Goal: Task Accomplishment & Management: Use online tool/utility

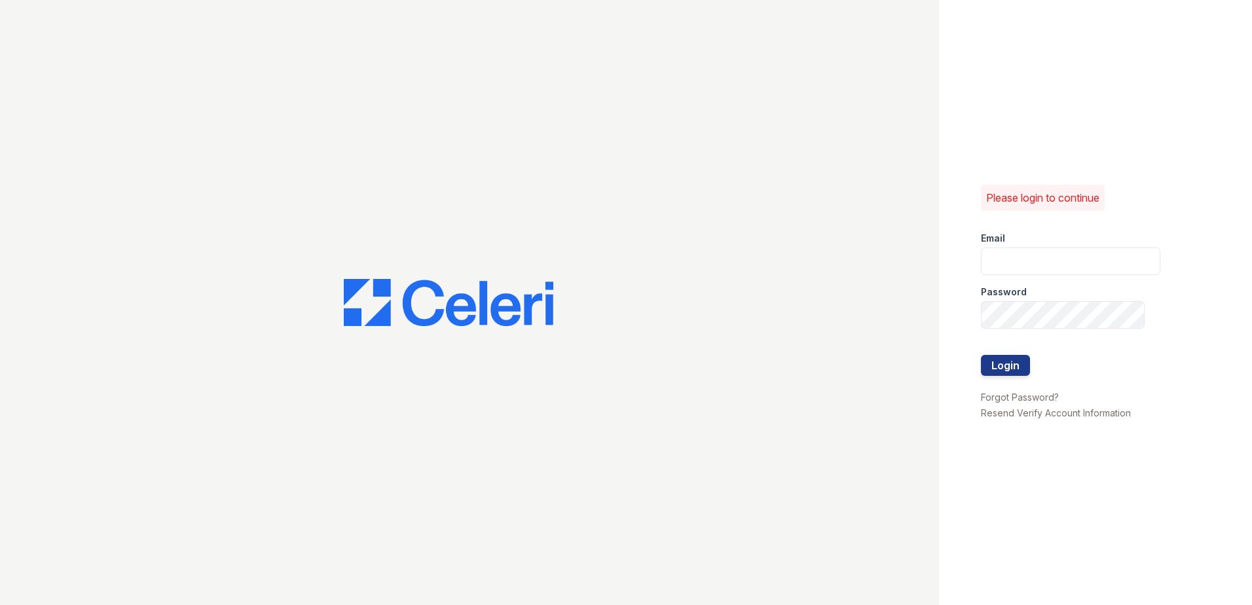
type input "fbarco@trinity-pm.com"
click at [1032, 360] on form "Email fbarco@trinity-pm.com Password Login" at bounding box center [1070, 305] width 179 height 168
click at [1013, 367] on button "Login" at bounding box center [1005, 365] width 49 height 21
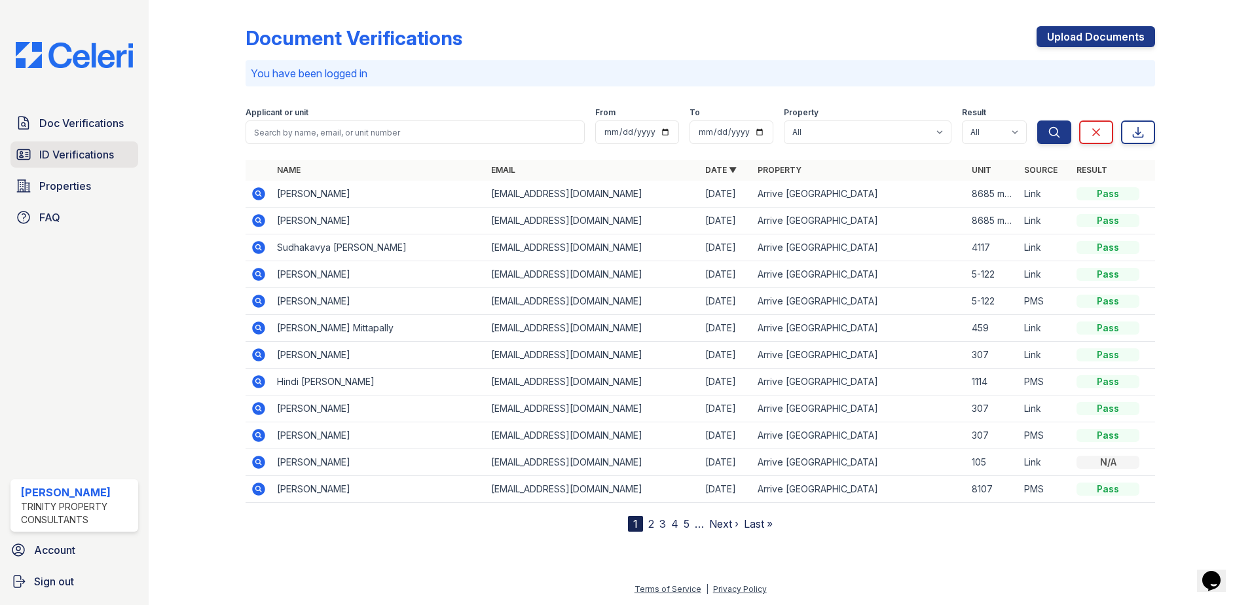
click at [95, 161] on span "ID Verifications" at bounding box center [76, 155] width 75 height 16
